Goal: Find specific page/section: Find specific page/section

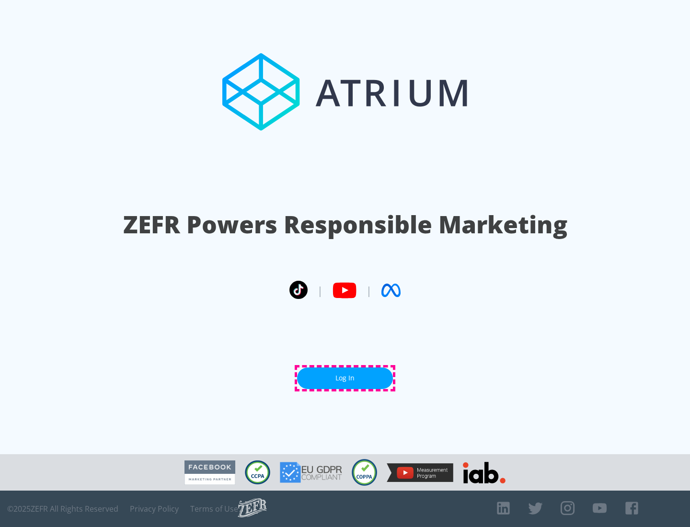
click at [345, 378] on link "Log In" at bounding box center [345, 378] width 96 height 22
